Goal: Task Accomplishment & Management: Use online tool/utility

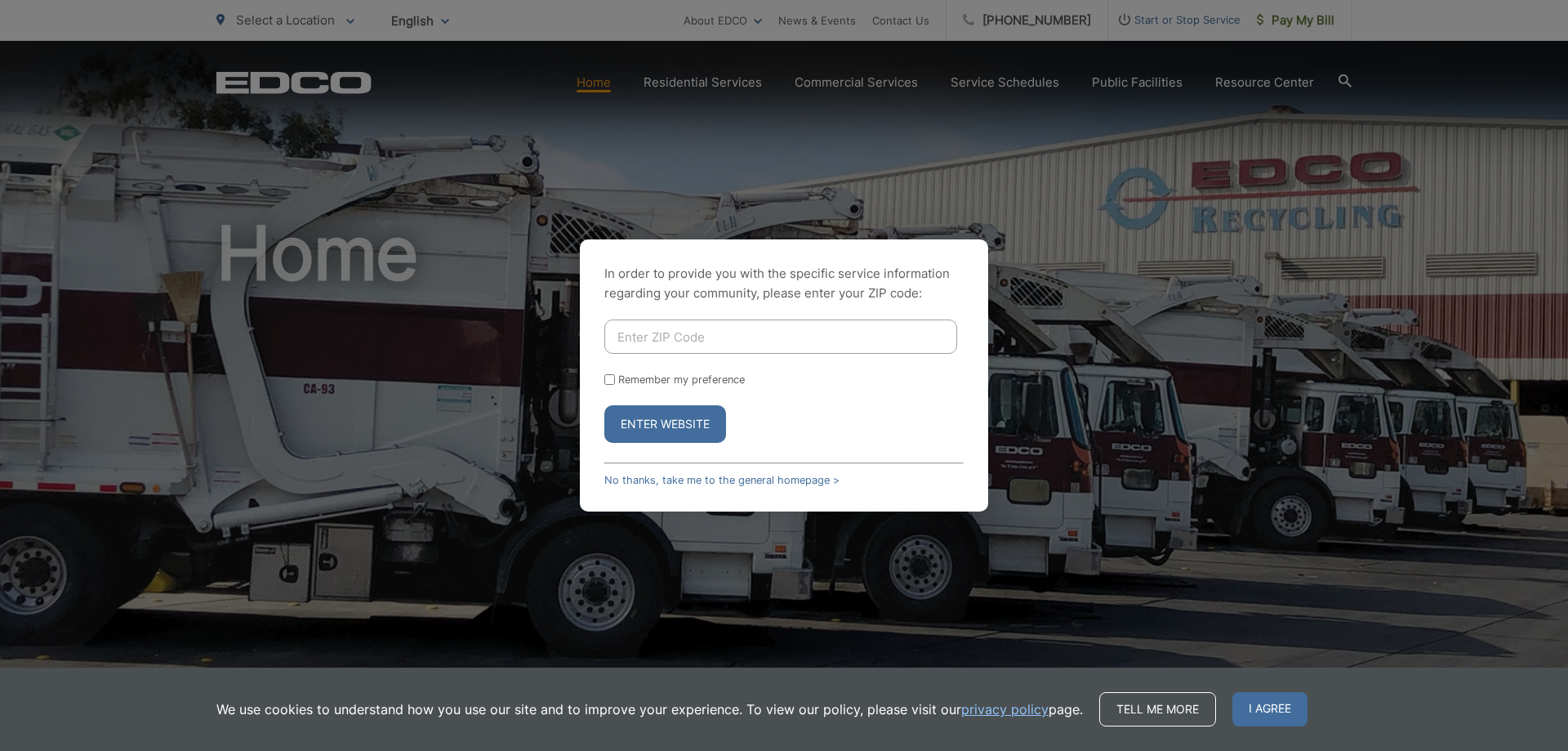
click at [636, 336] on input "Enter ZIP Code" at bounding box center [780, 336] width 353 height 35
type input "91978"
click at [647, 417] on button "Enter Website" at bounding box center [665, 423] width 121 height 37
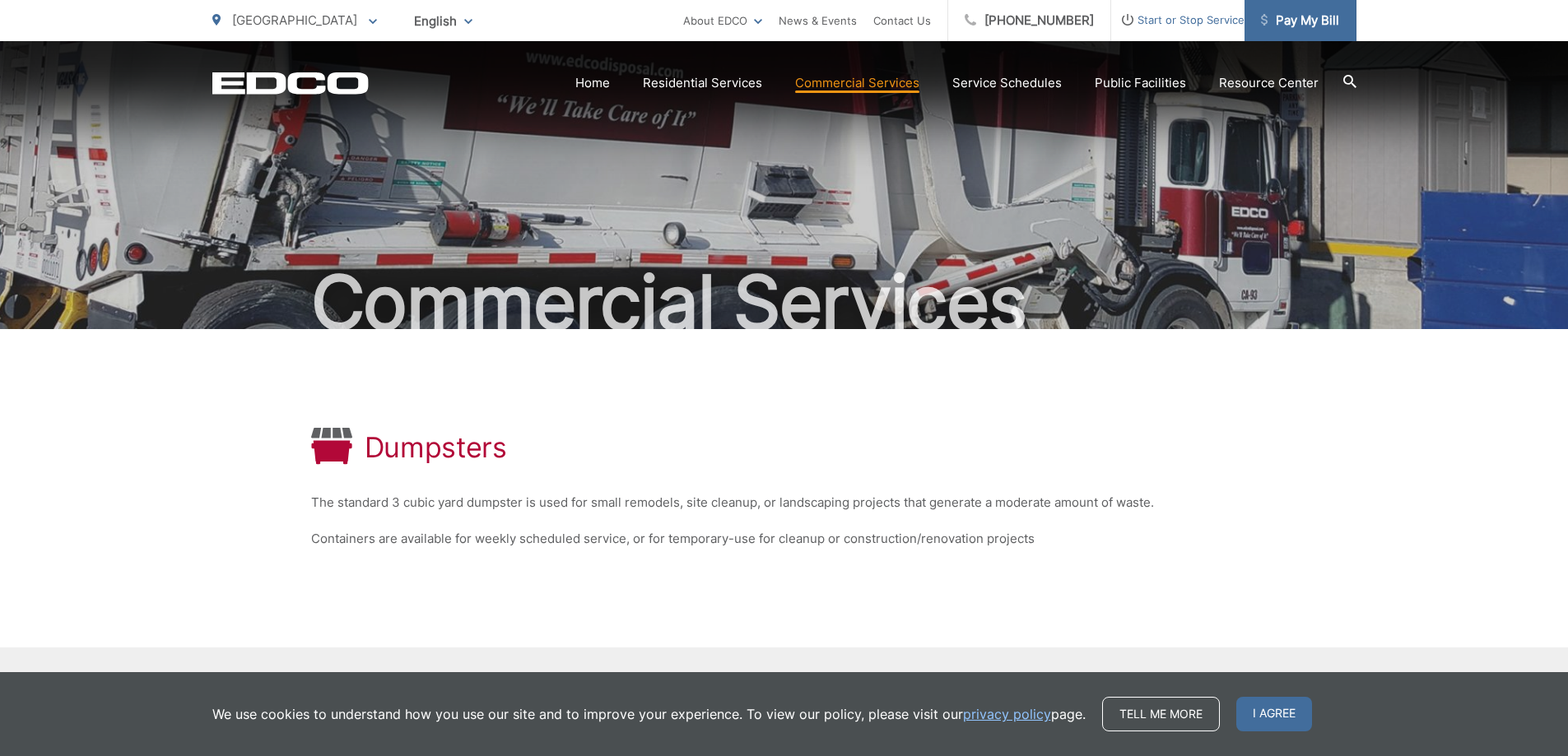
click at [1280, 17] on span "Pay My Bill" at bounding box center [1300, 20] width 79 height 20
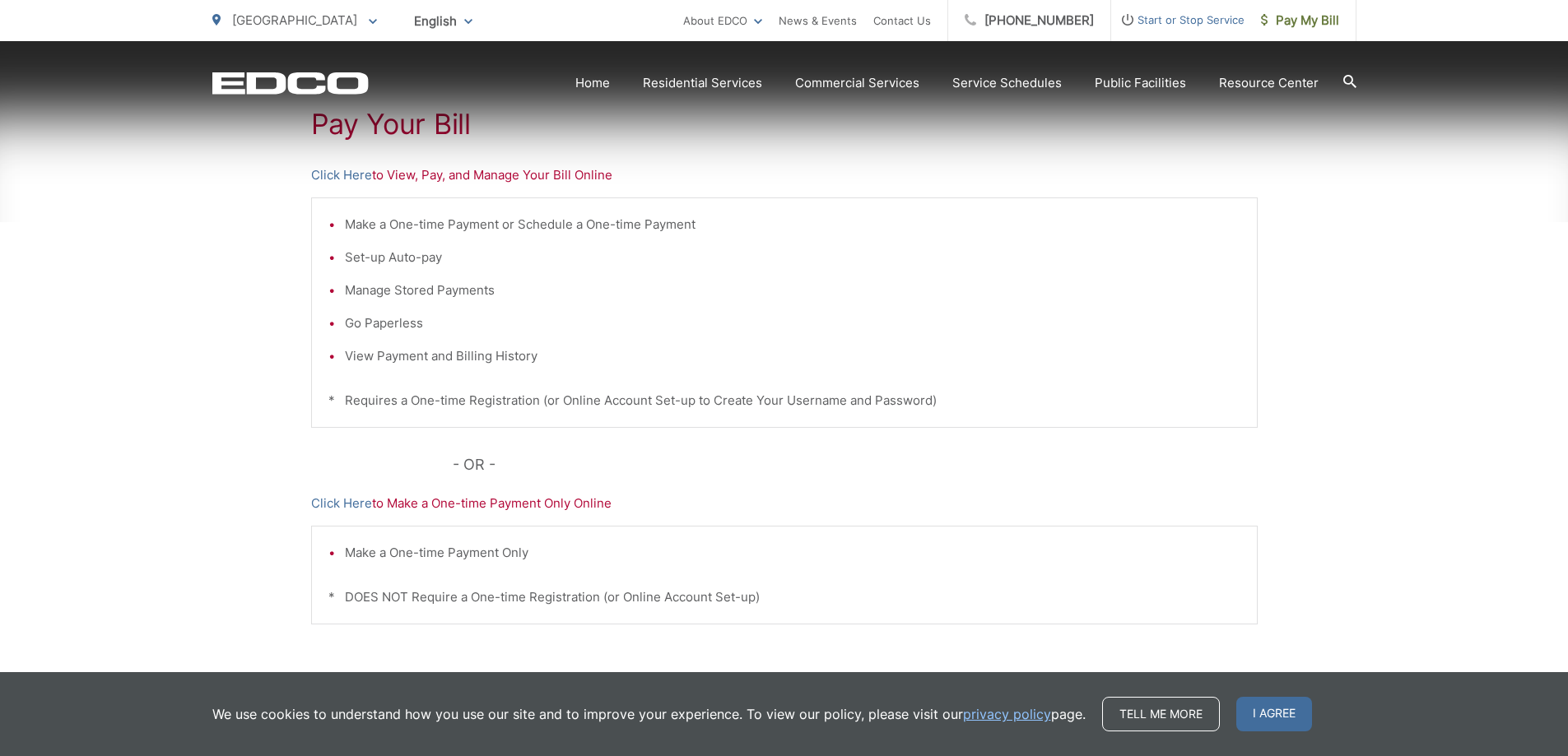
scroll to position [329, 0]
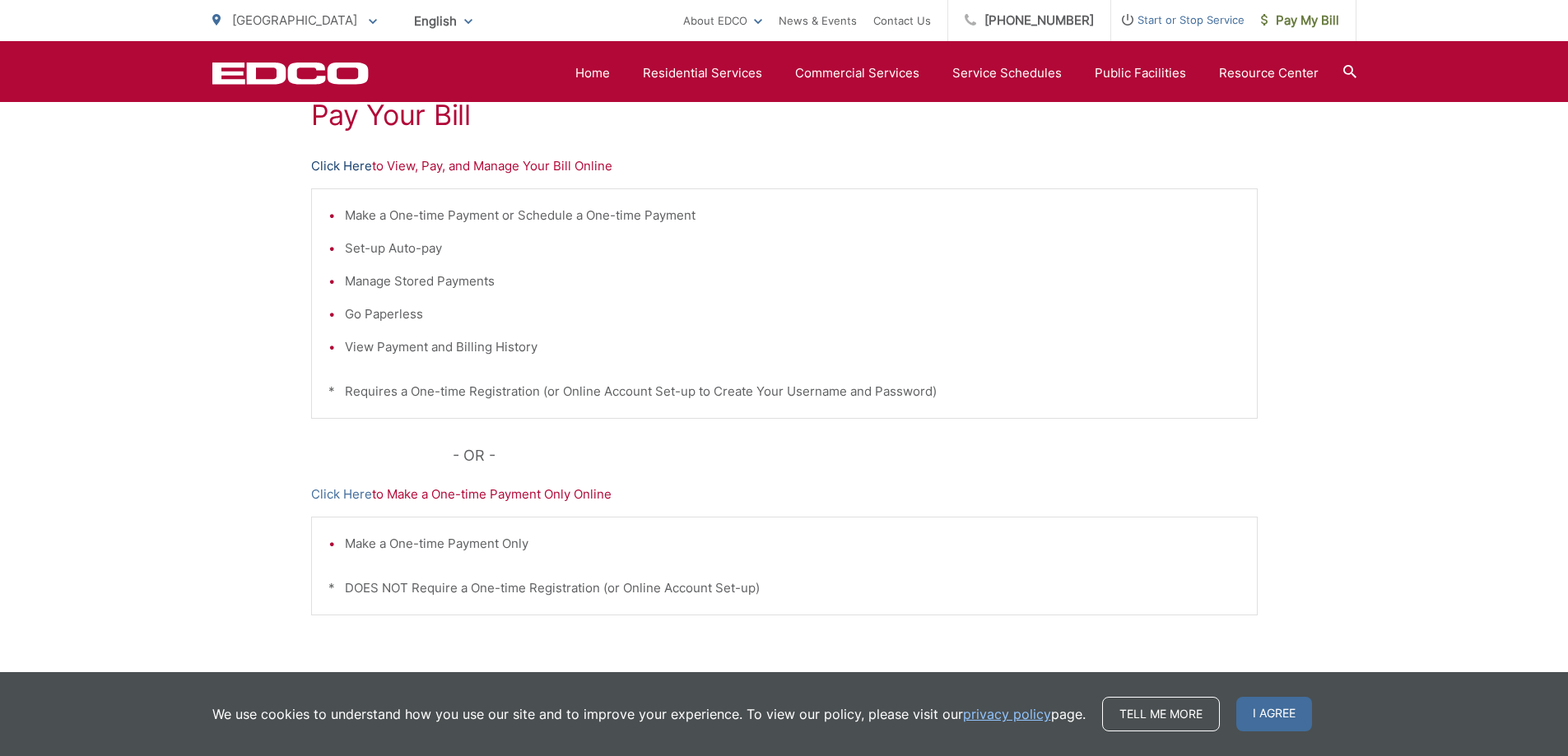
click at [351, 168] on link "Click Here" at bounding box center [342, 166] width 61 height 20
